Goal: Information Seeking & Learning: Check status

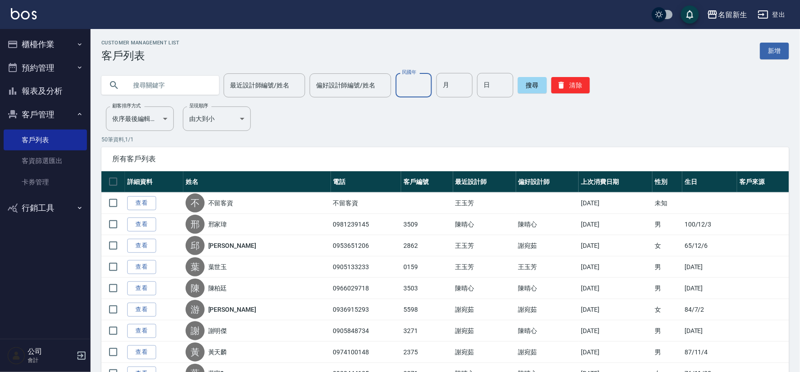
click at [410, 87] on input "民國年" at bounding box center [414, 85] width 36 height 24
type input "61"
type input "07"
type input "30"
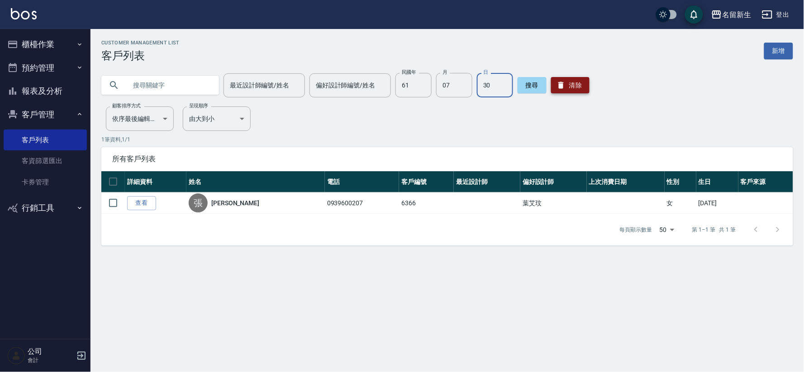
click at [572, 90] on button "清除" at bounding box center [570, 85] width 38 height 16
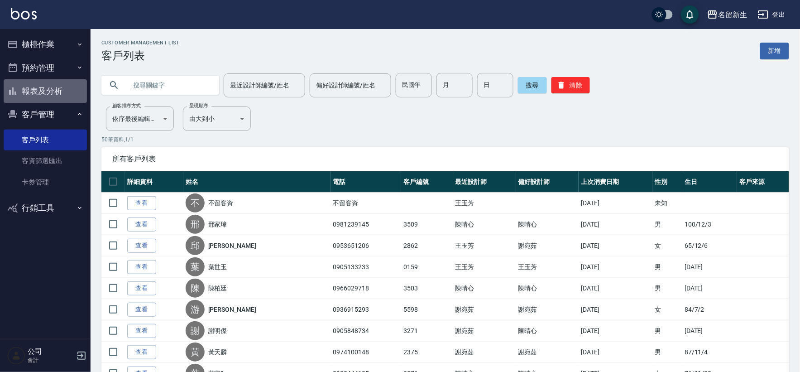
click at [58, 93] on button "報表及分析" at bounding box center [45, 91] width 83 height 24
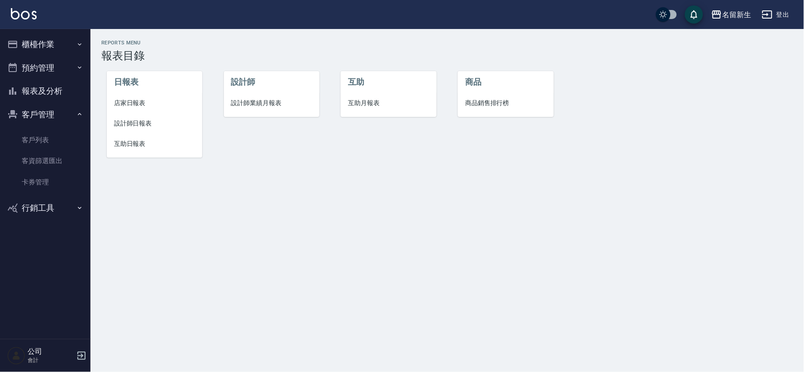
click at [141, 140] on span "互助日報表" at bounding box center [154, 144] width 81 height 10
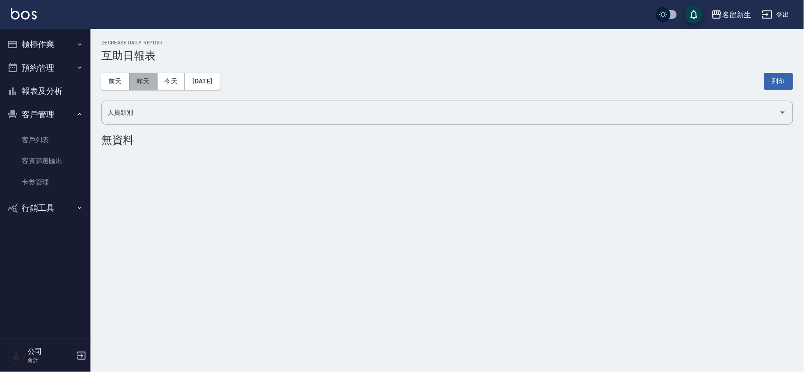
click at [139, 84] on button "昨天" at bounding box center [143, 81] width 28 height 17
